Goal: Information Seeking & Learning: Learn about a topic

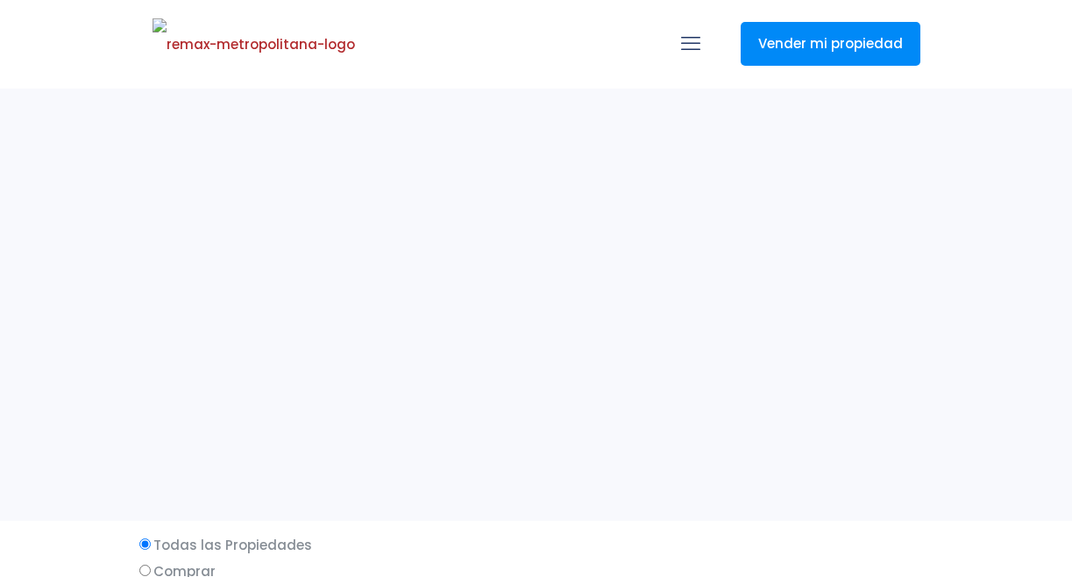
select select
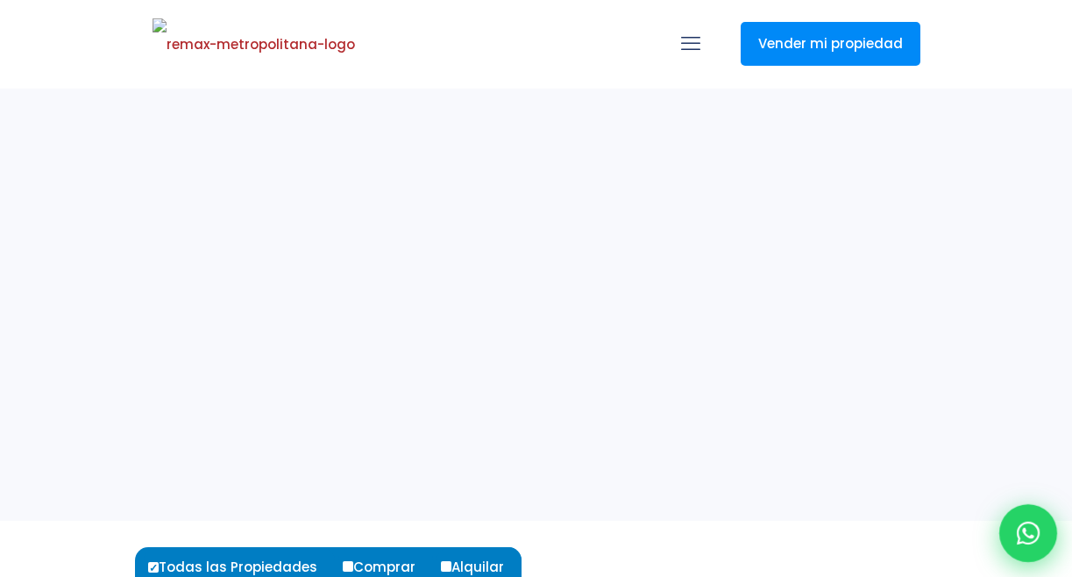
click at [1023, 545] on div at bounding box center [1029, 533] width 58 height 58
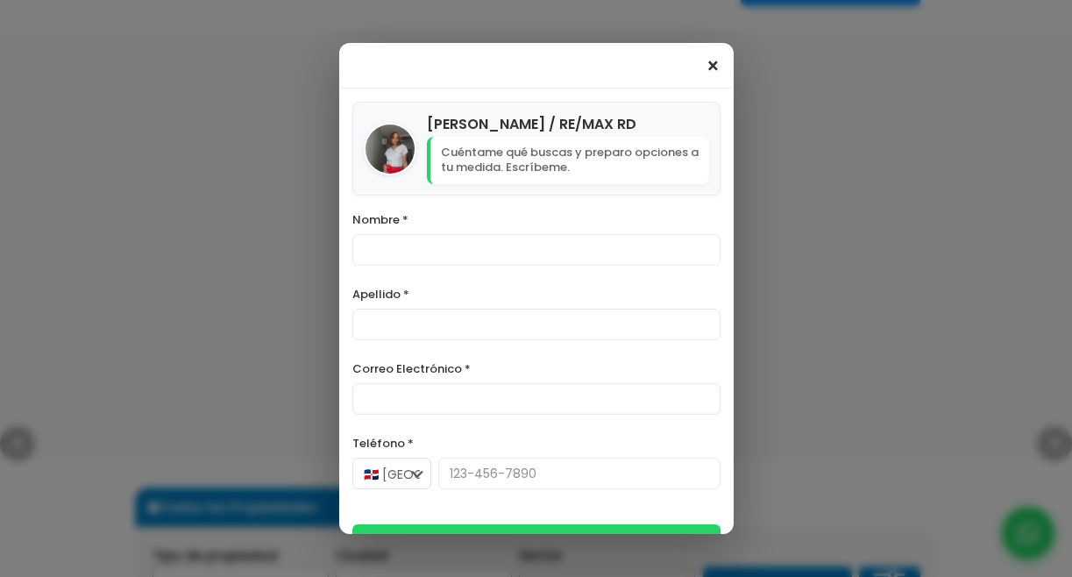
click at [707, 61] on span "×" at bounding box center [713, 66] width 15 height 21
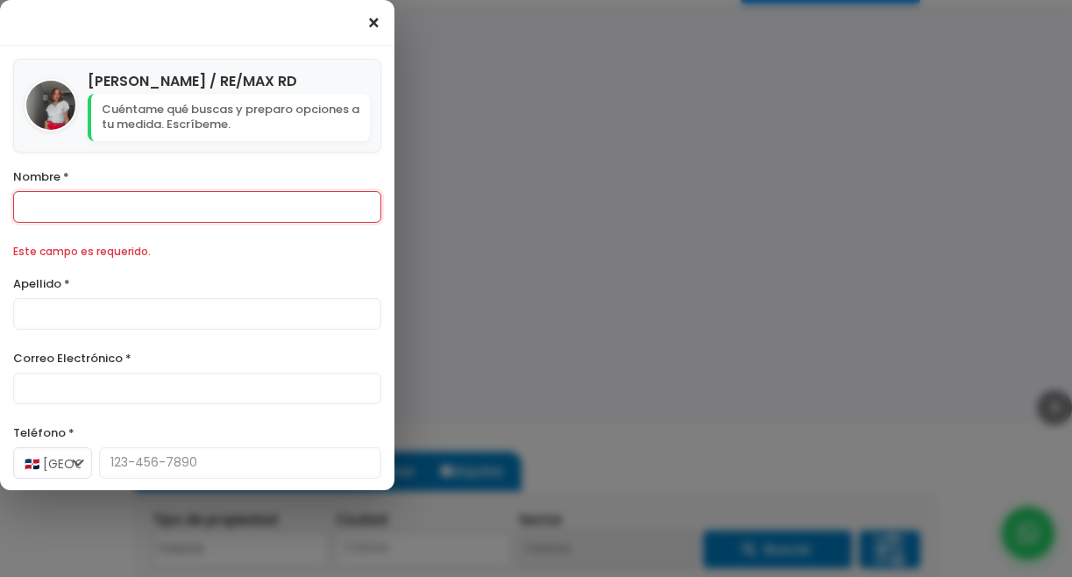
scroll to position [146, 0]
